Goal: Transaction & Acquisition: Subscribe to service/newsletter

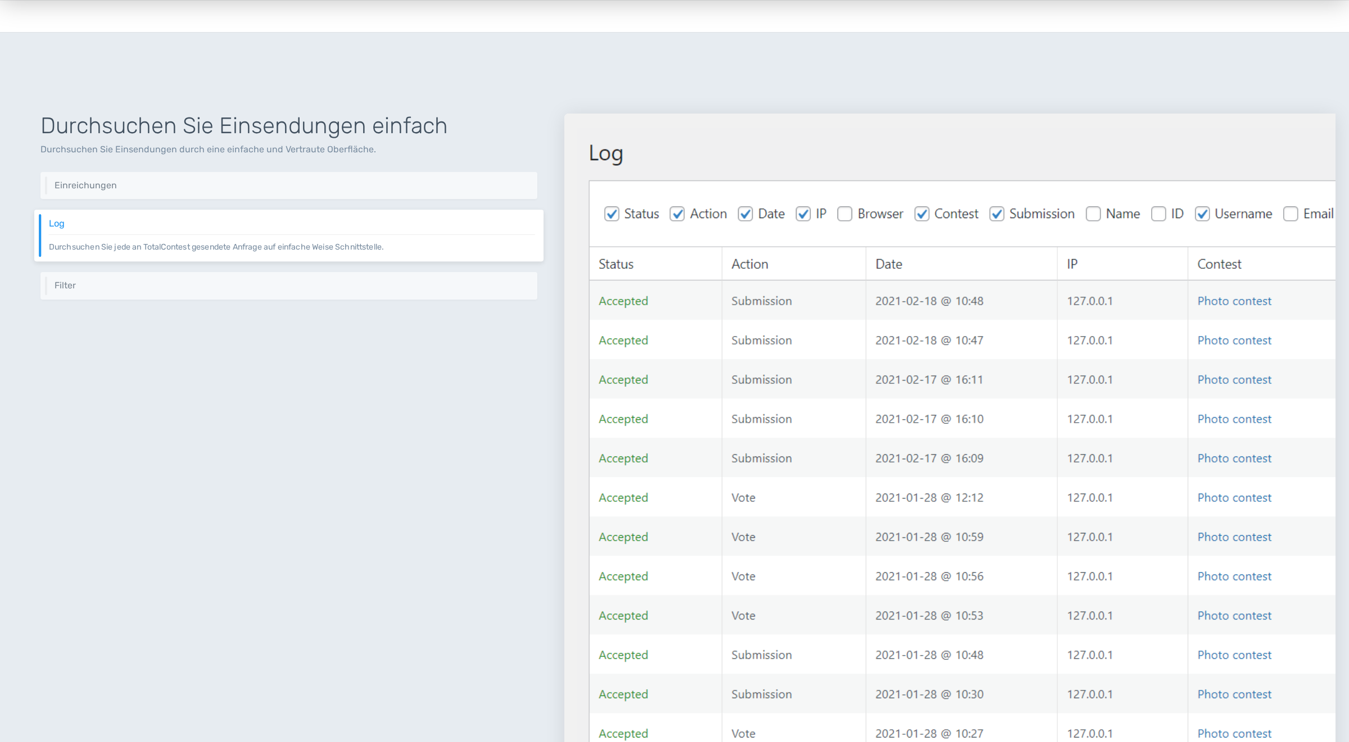
scroll to position [1574, 0]
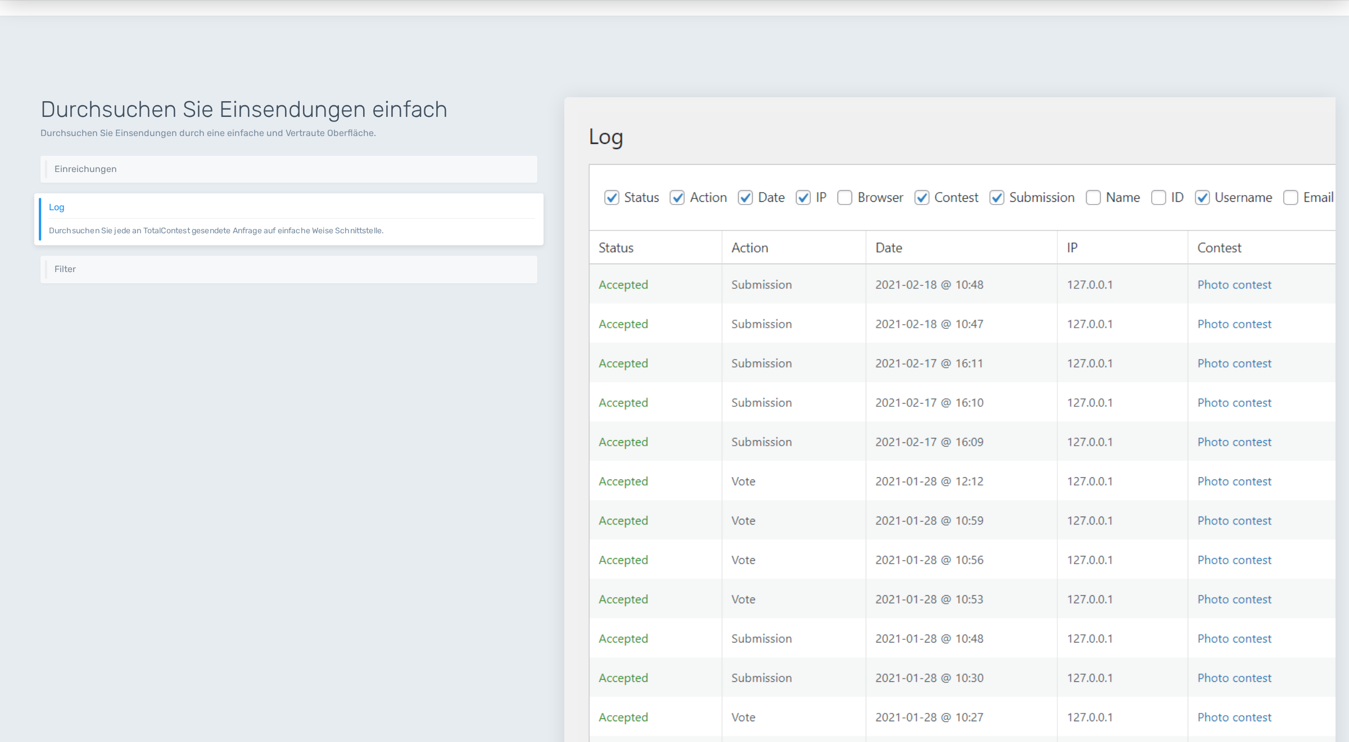
click at [626, 326] on img at bounding box center [949, 431] width 771 height 668
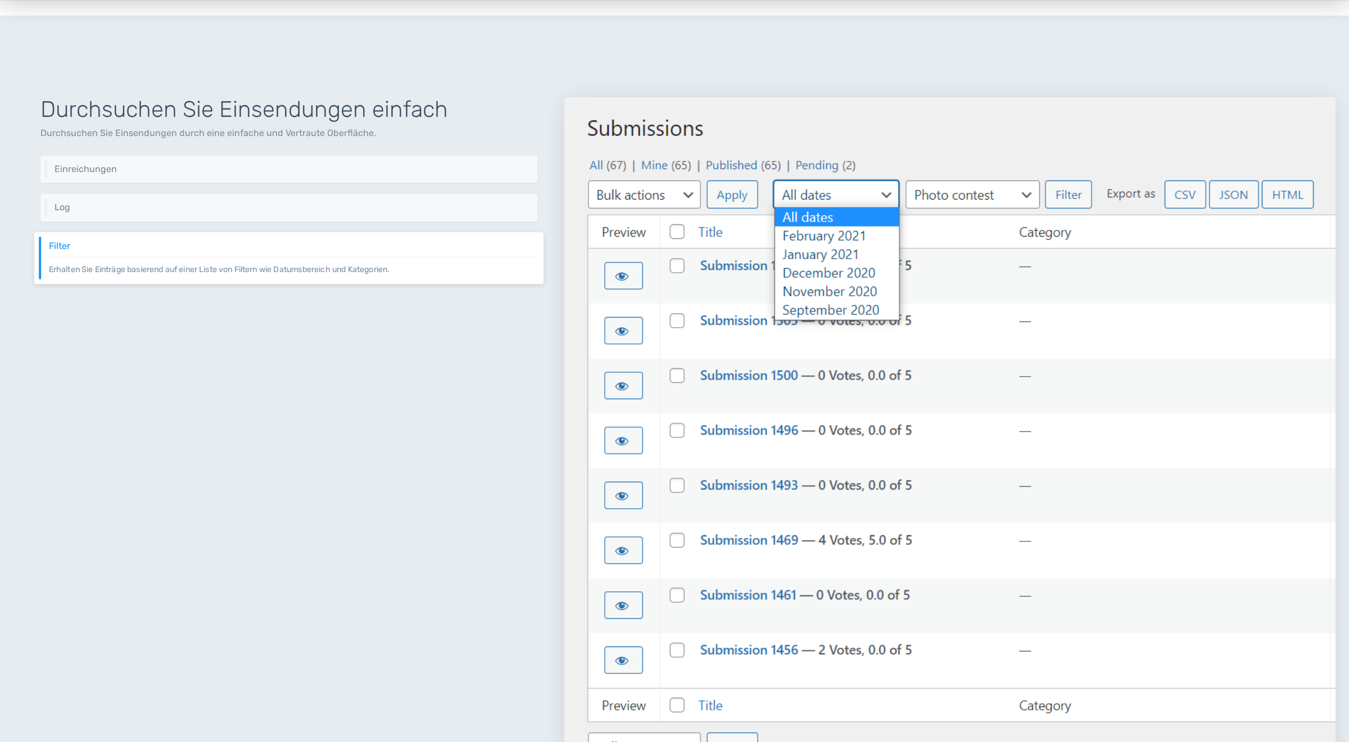
click at [401, 455] on div "Durchsuchen Sie Einsendungen einfach Durchsuchen Sie Einsendungen durch eine ei…" at bounding box center [288, 417] width 551 height 695
click at [419, 488] on div "Durchsuchen Sie Einsendungen einfach Durchsuchen Sie Einsendungen durch eine ei…" at bounding box center [288, 417] width 551 height 695
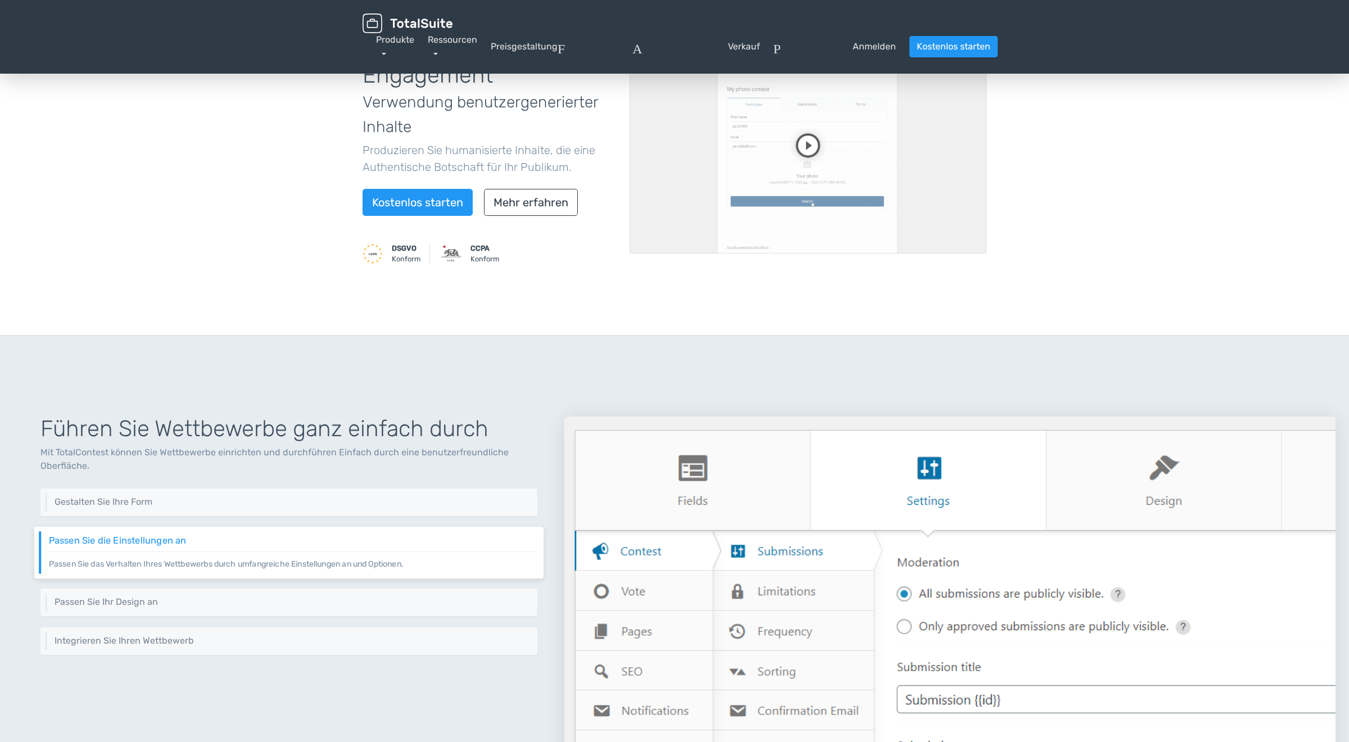
scroll to position [0, 0]
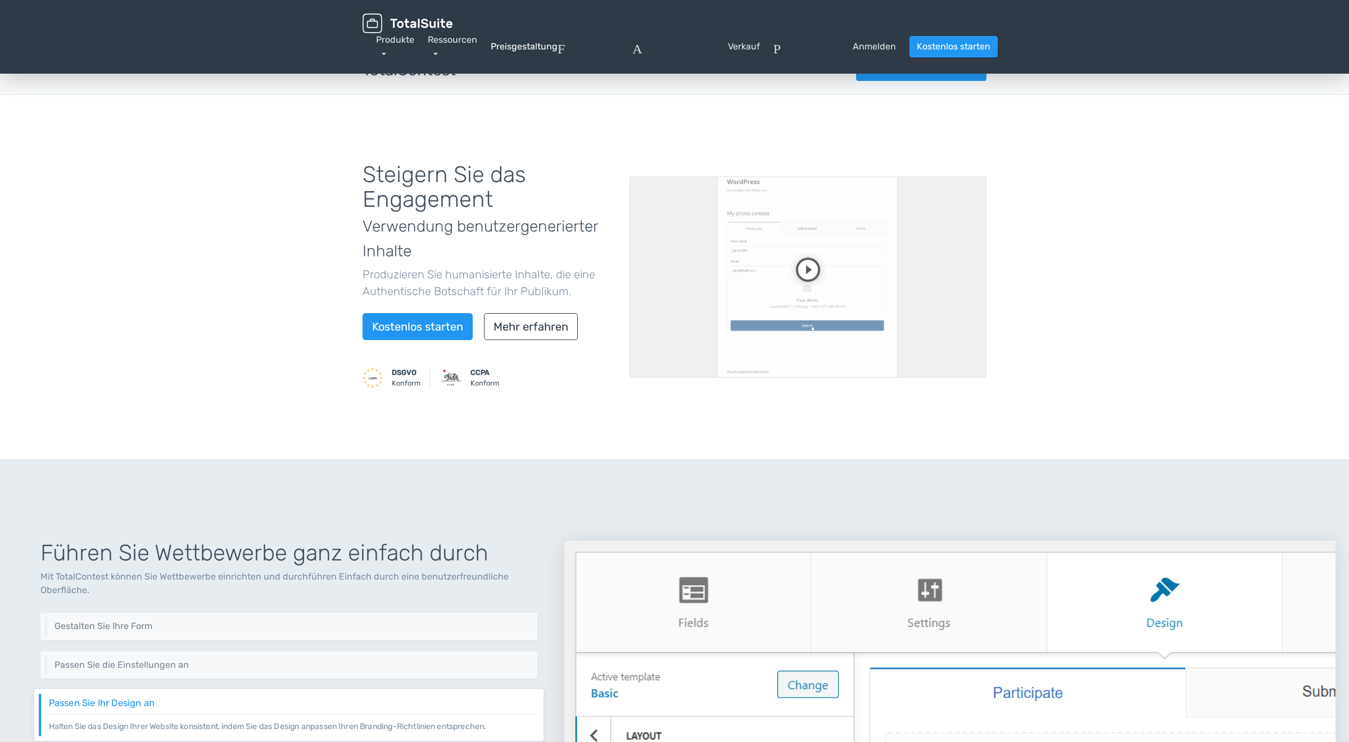
click at [530, 44] on link "Preisgestaltung" at bounding box center [524, 46] width 67 height 13
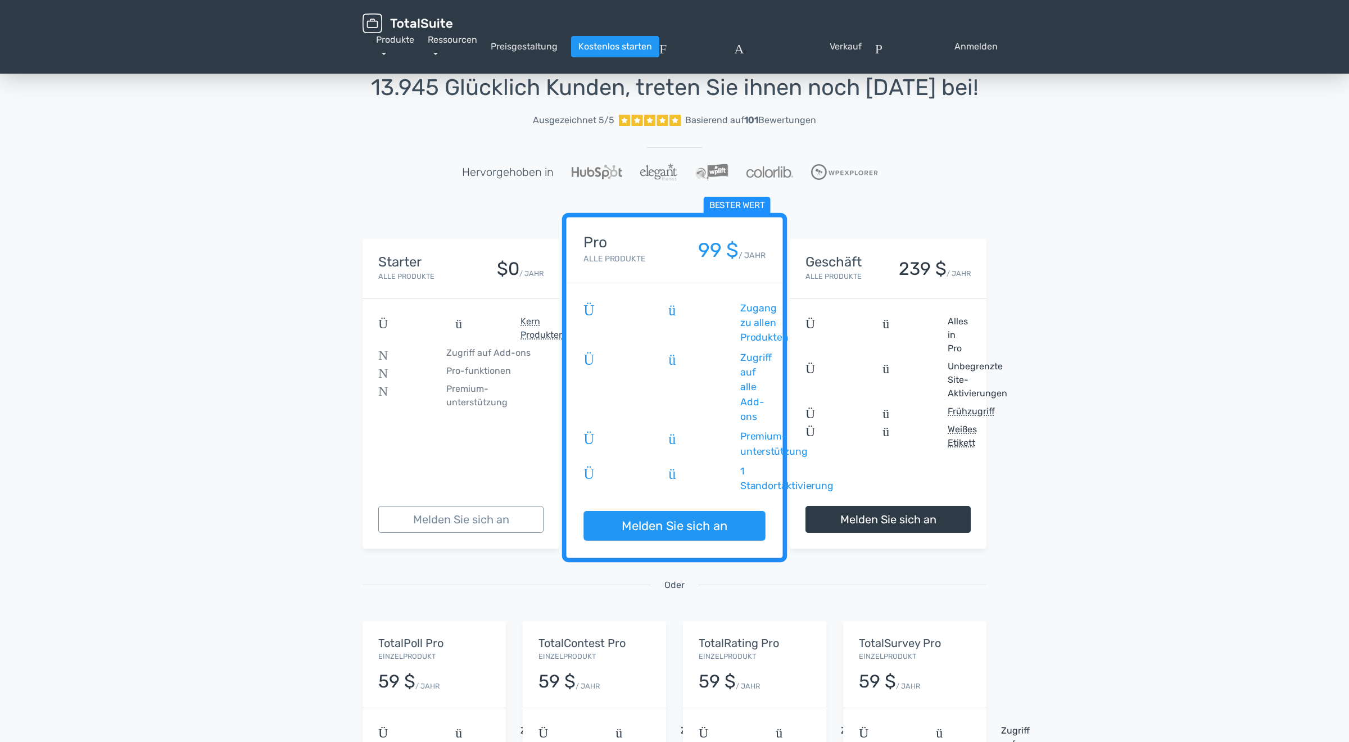
click at [440, 292] on div "Starter Alle Produkte $0 / JAHR" at bounding box center [461, 269] width 197 height 60
click at [456, 264] on div "Starter Alle Produkte $0 / JAHR" at bounding box center [460, 269] width 165 height 28
click at [1225, 441] on div "13.945 Glücklich Kunden, treten Sie ihnen noch heute bei! Ausgezeichnet 5/5 Bas…" at bounding box center [674, 502] width 1349 height 913
click at [935, 400] on span "Überprüfung" at bounding box center [874, 380] width 138 height 40
click at [468, 366] on span "Pro-funktionen" at bounding box center [478, 370] width 65 height 13
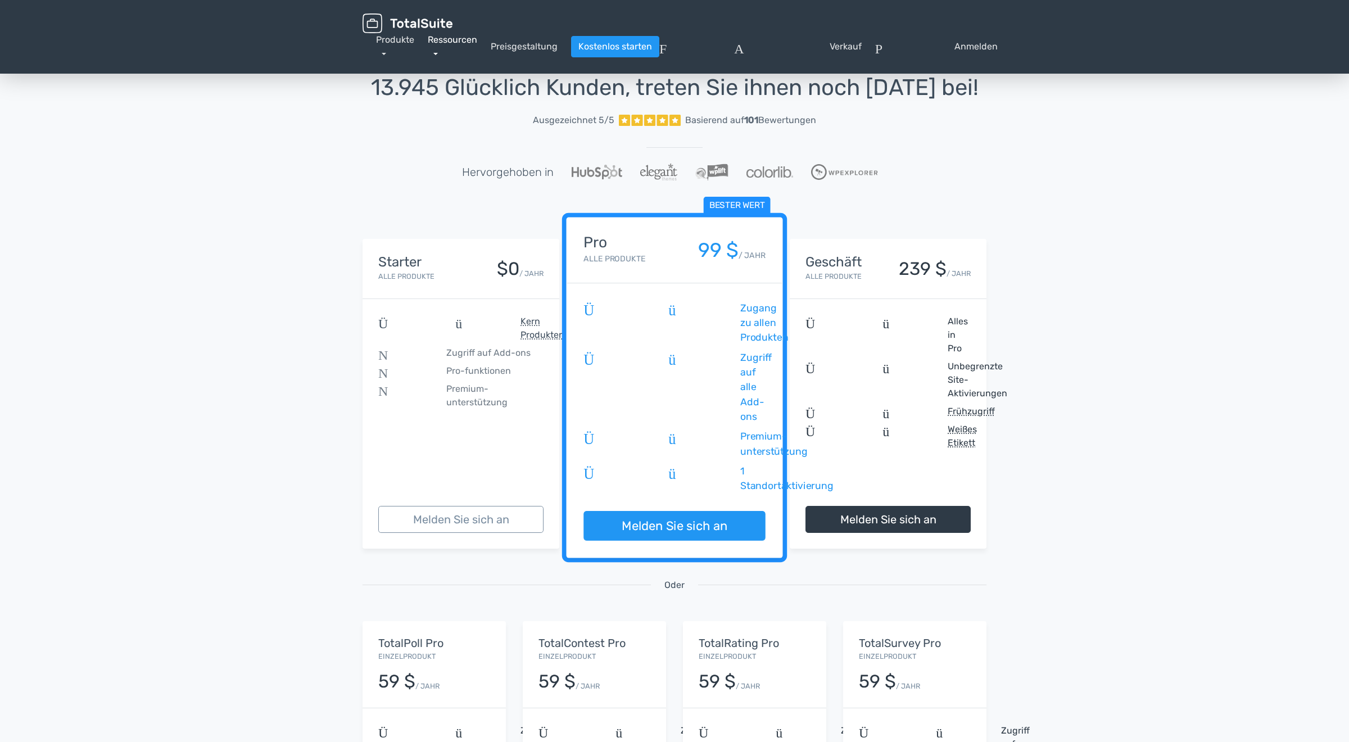
click at [464, 40] on link "Ressourcen" at bounding box center [452, 46] width 49 height 24
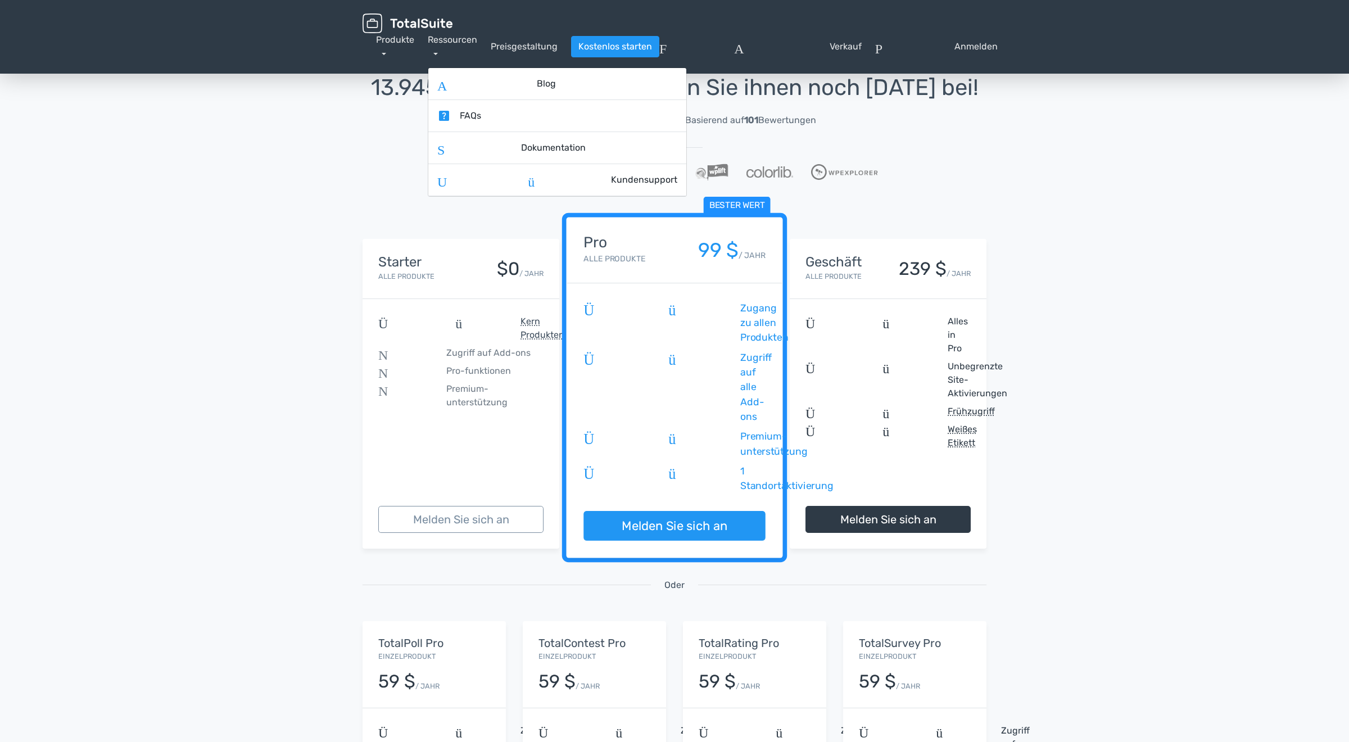
click at [404, 33] on div "Produkte TotalPoll WordPress-Umfrage und Contest-Plugin TotalContest WordPress-…" at bounding box center [395, 46] width 38 height 27
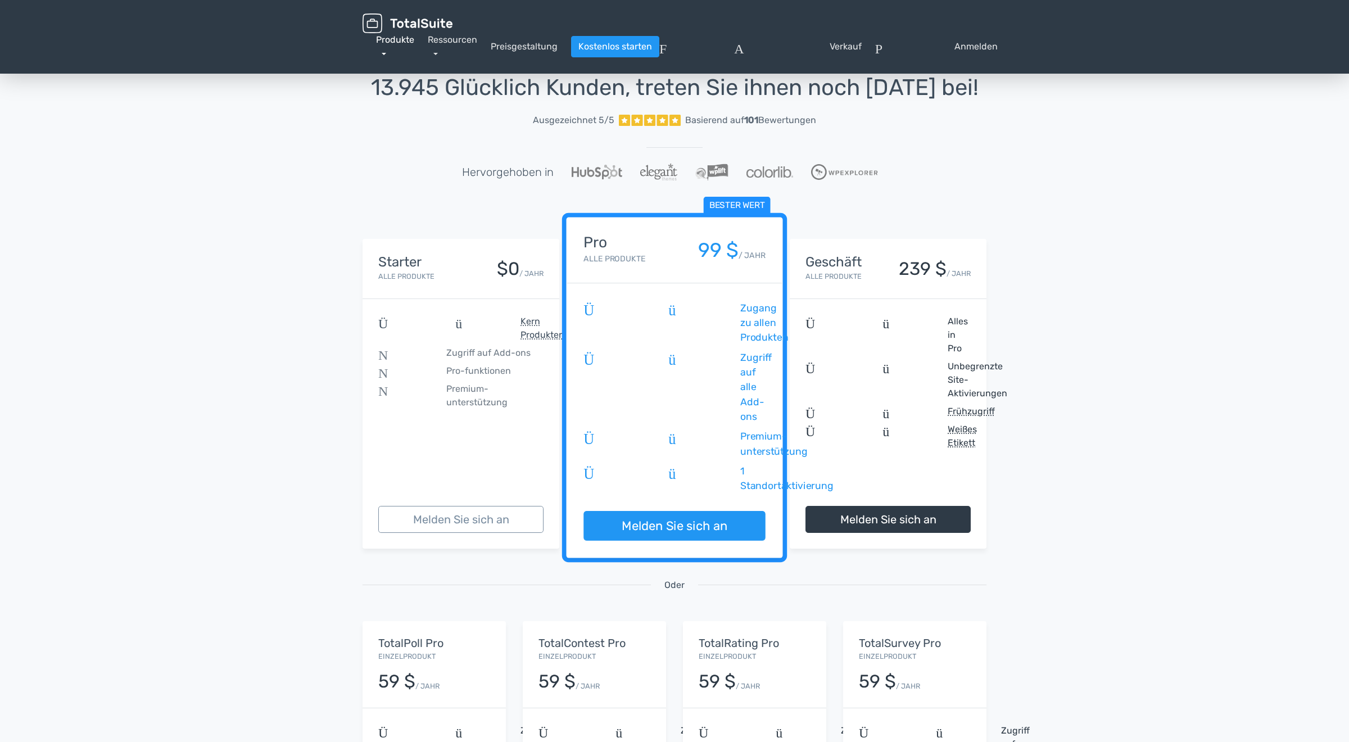
click at [404, 40] on link "Produkte" at bounding box center [395, 46] width 38 height 24
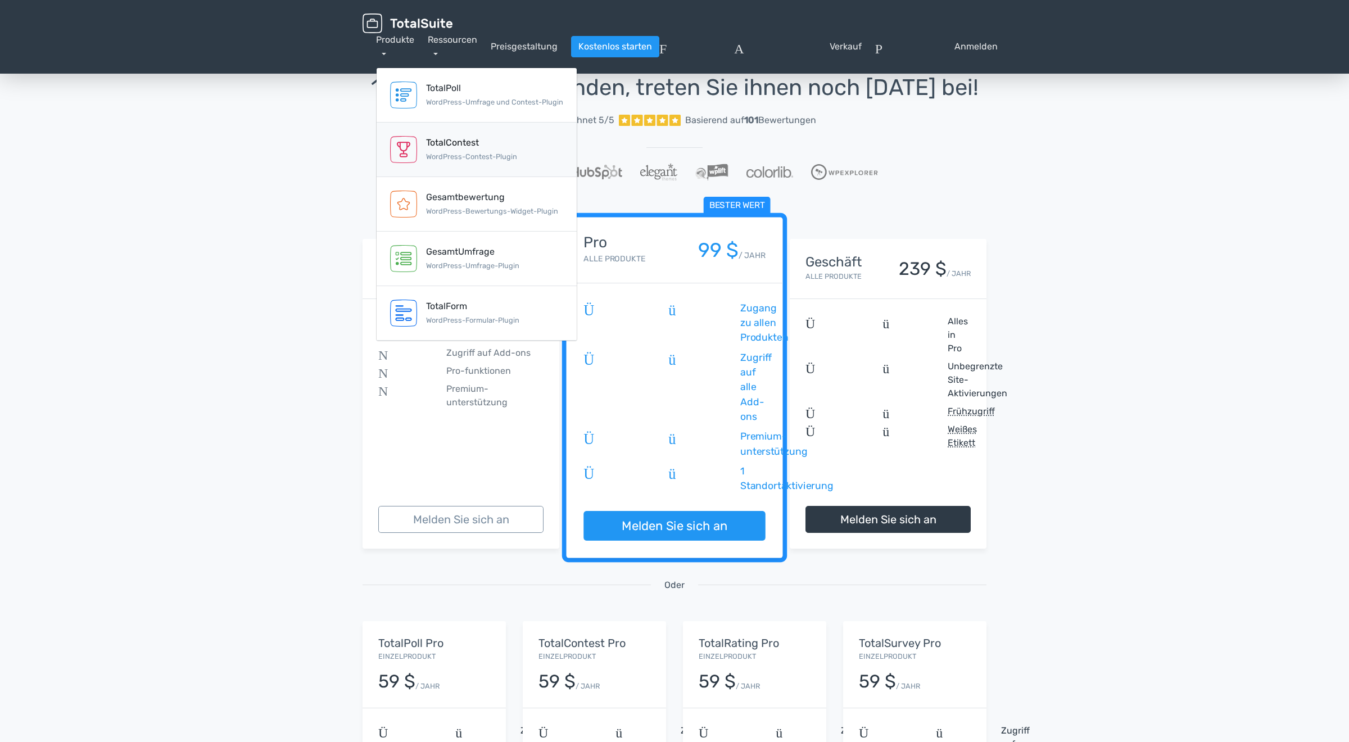
click at [459, 148] on div "TotalContest" at bounding box center [471, 142] width 91 height 13
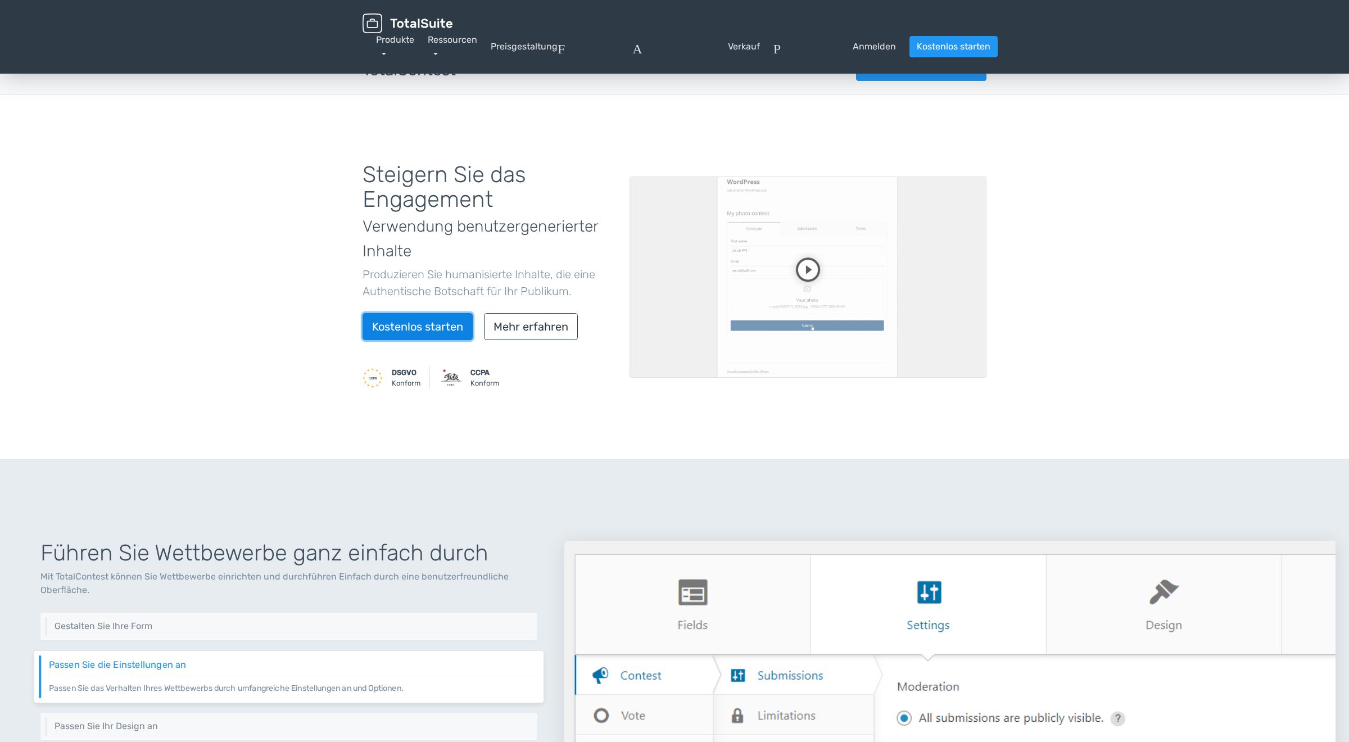
click at [403, 324] on link "Kostenlos starten" at bounding box center [418, 326] width 110 height 27
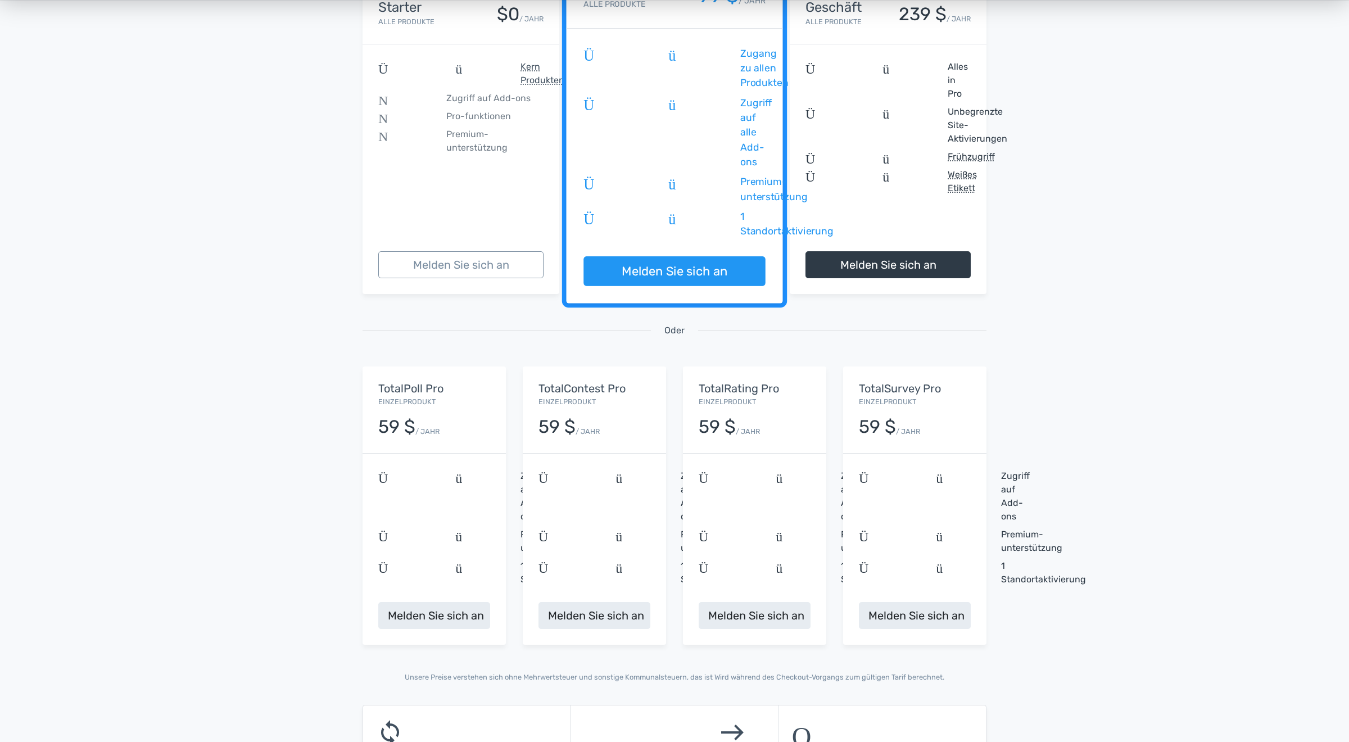
scroll to position [281, 0]
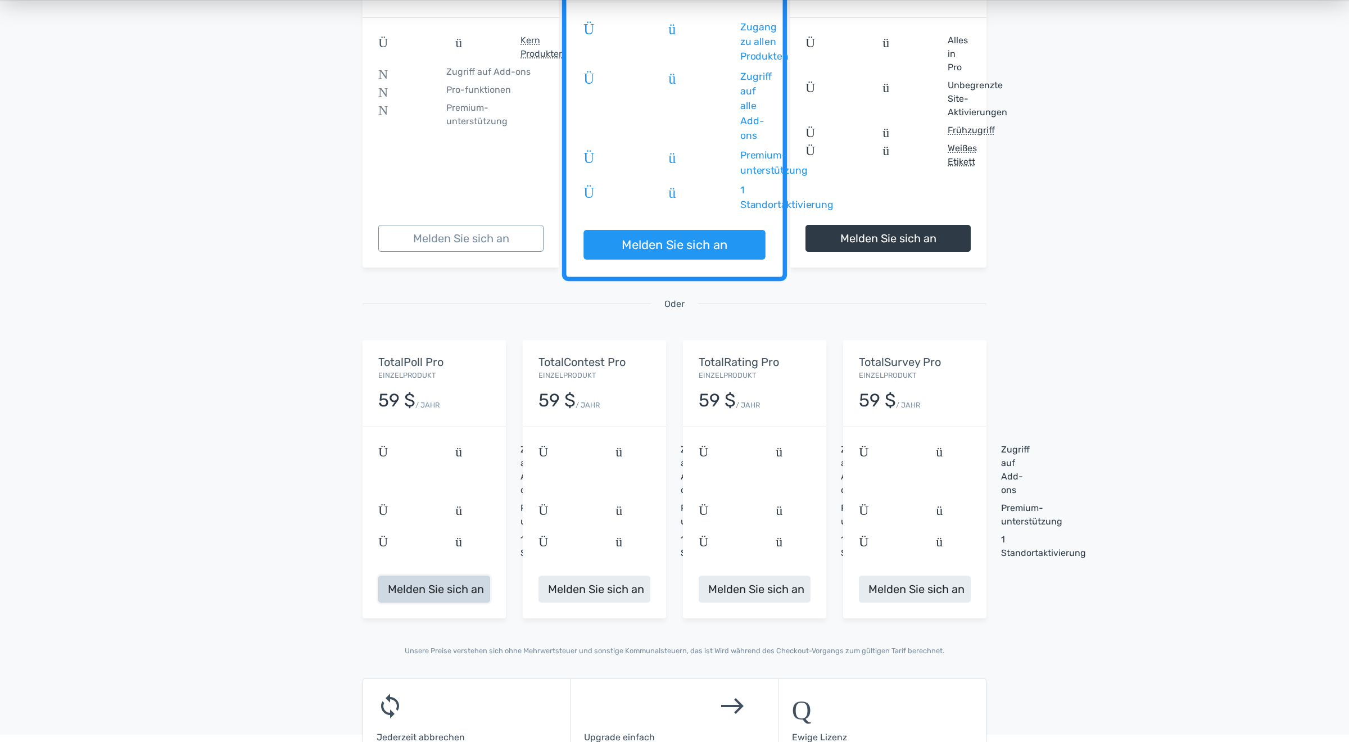
click at [418, 588] on link "Melden Sie sich an" at bounding box center [434, 589] width 112 height 27
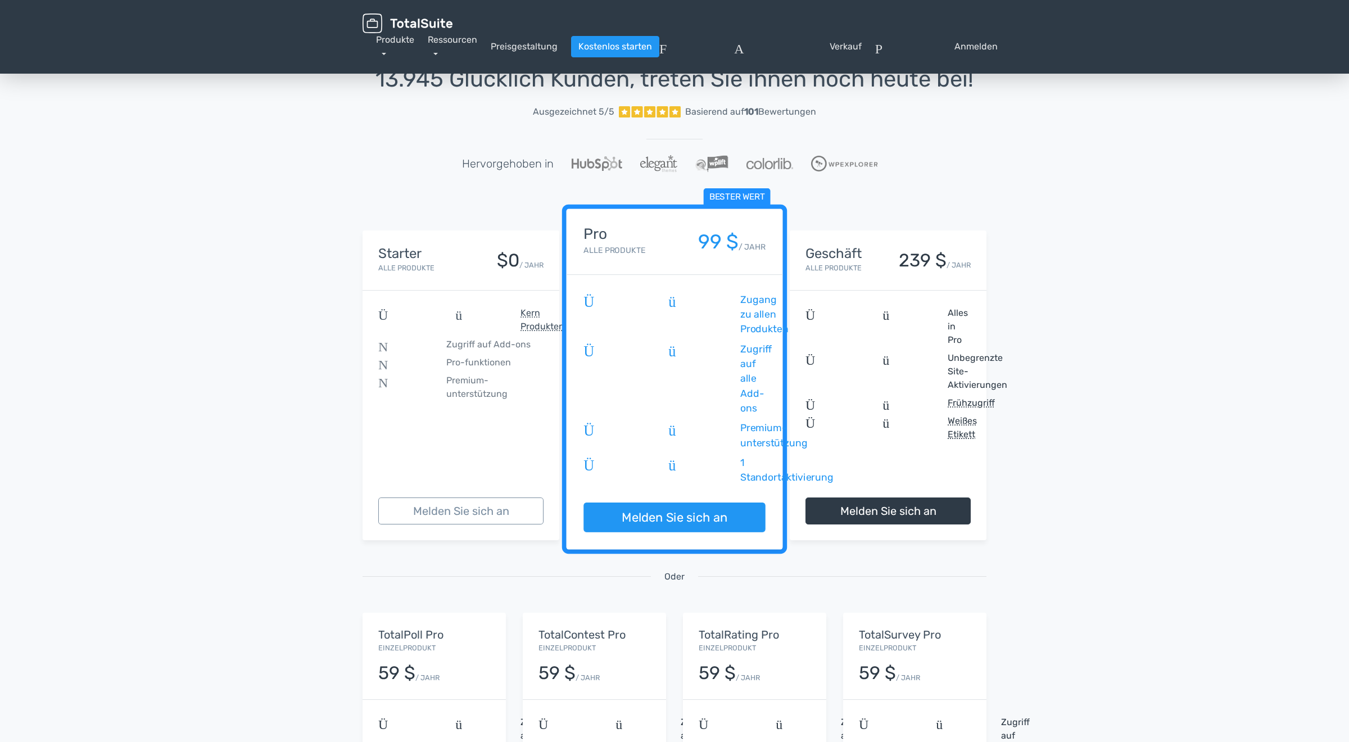
scroll to position [0, 0]
